Goal: Navigation & Orientation: Find specific page/section

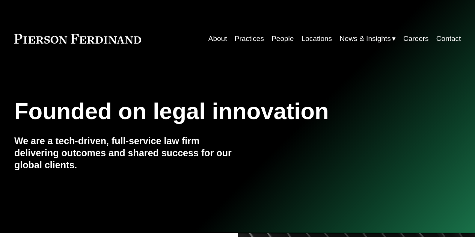
click at [317, 40] on link "Locations" at bounding box center [316, 39] width 30 height 14
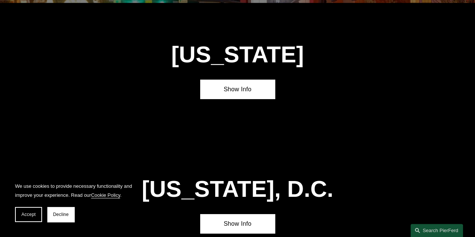
scroll to position [2682, 0]
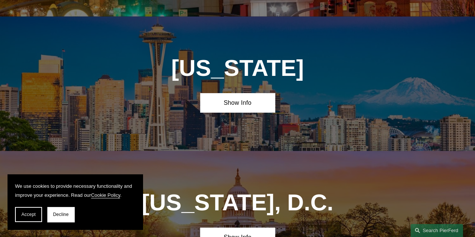
drag, startPoint x: 478, startPoint y: 154, endPoint x: 480, endPoint y: 212, distance: 58.6
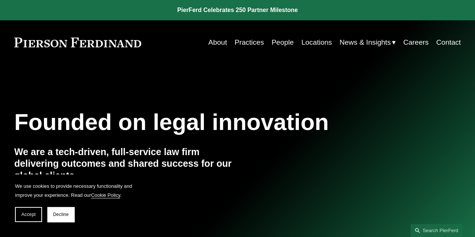
click at [214, 44] on link "About" at bounding box center [217, 42] width 19 height 14
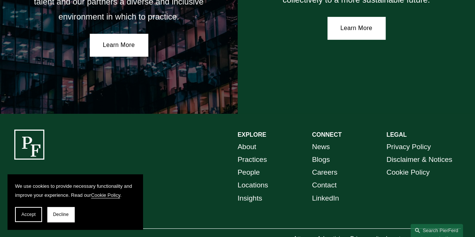
scroll to position [1318, 0]
